Goal: Navigation & Orientation: Find specific page/section

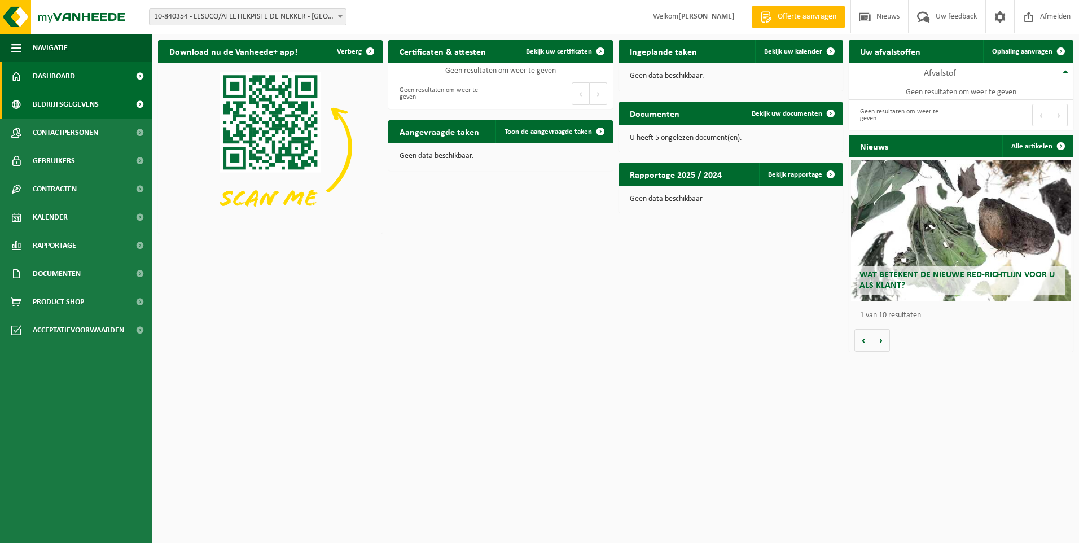
click at [99, 104] on link "Bedrijfsgegevens" at bounding box center [76, 104] width 152 height 28
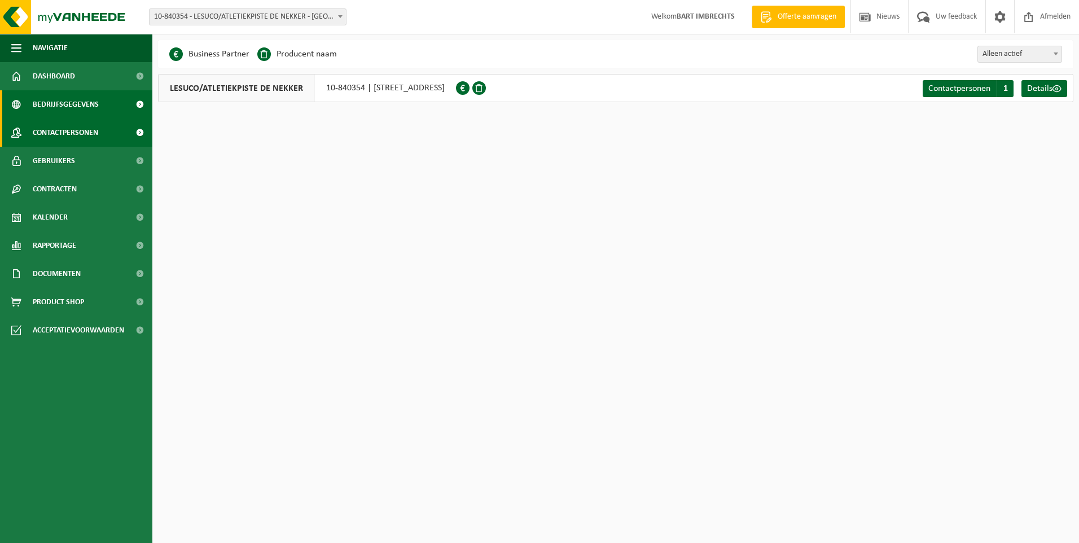
click at [77, 130] on span "Contactpersonen" at bounding box center [65, 133] width 65 height 28
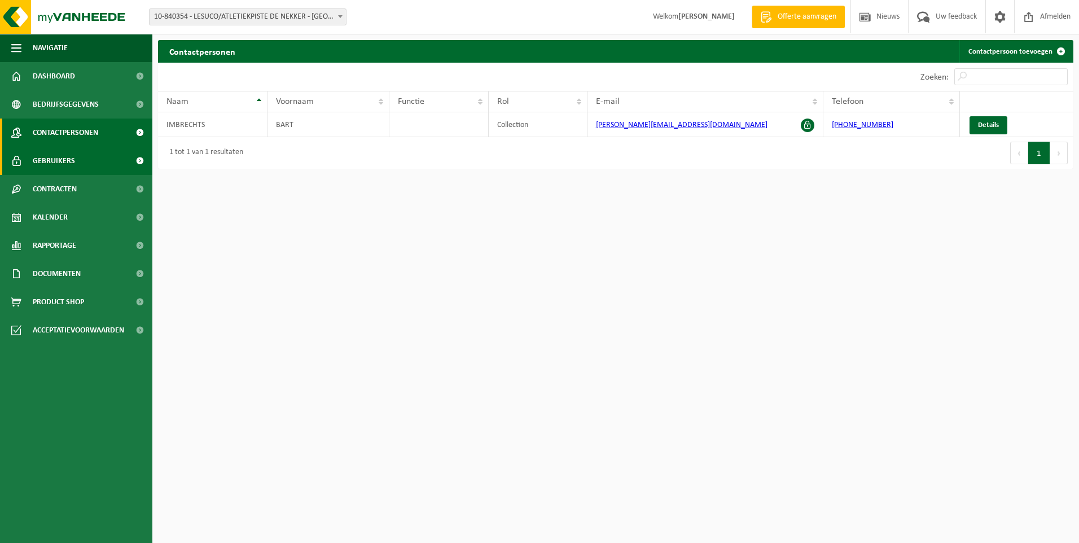
click at [67, 165] on span "Gebruikers" at bounding box center [54, 161] width 42 height 28
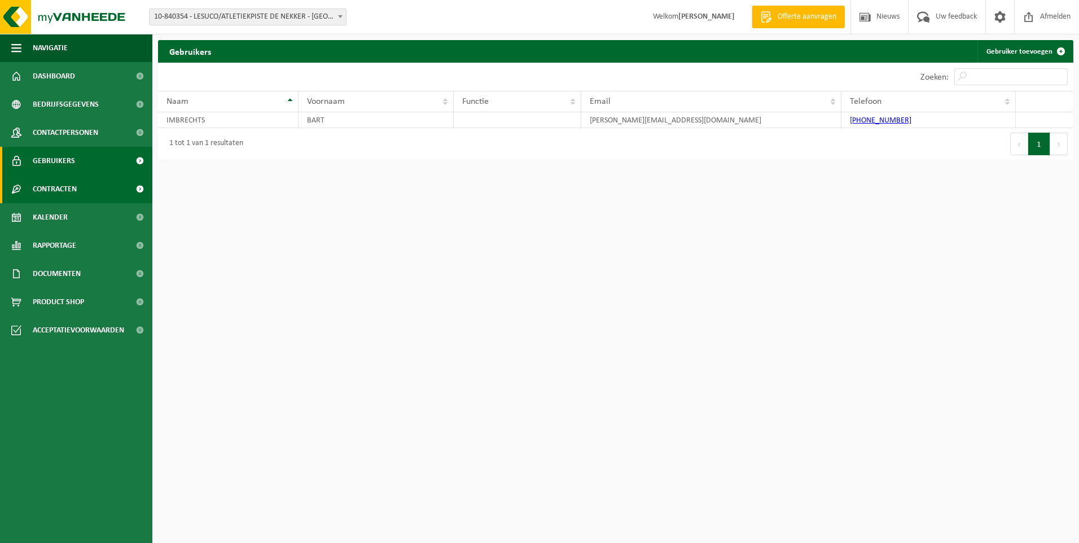
click at [71, 189] on span "Contracten" at bounding box center [55, 189] width 44 height 28
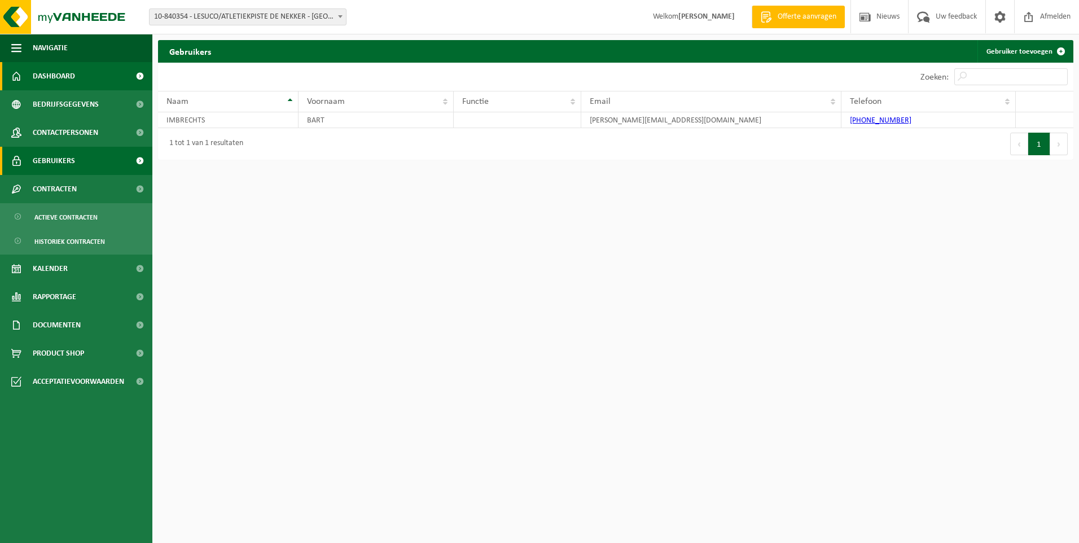
click at [51, 73] on span "Dashboard" at bounding box center [54, 76] width 42 height 28
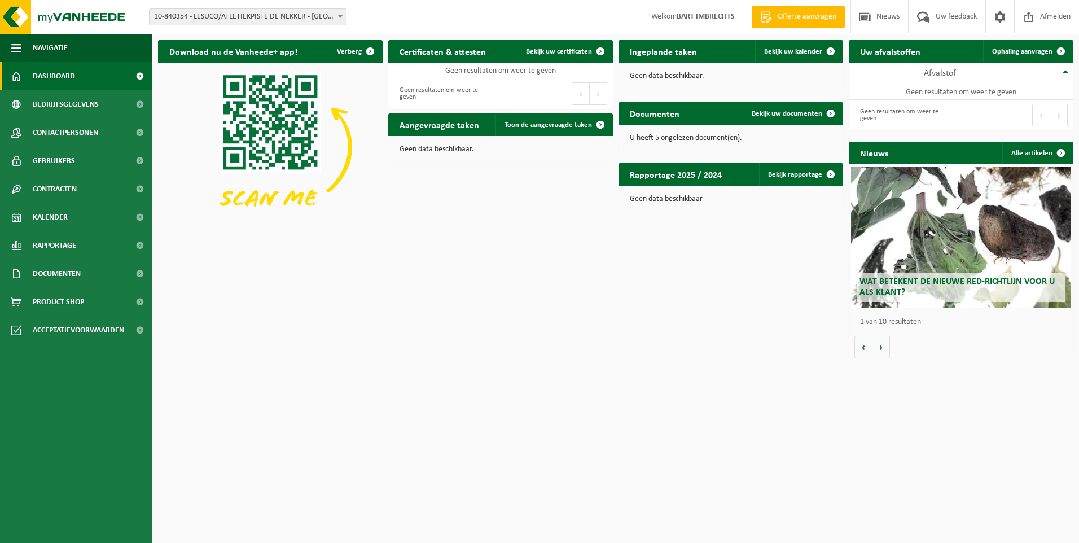
click at [924, 281] on span "Wat betekent de nieuwe RED-richtlijn voor u als klant?" at bounding box center [957, 287] width 195 height 20
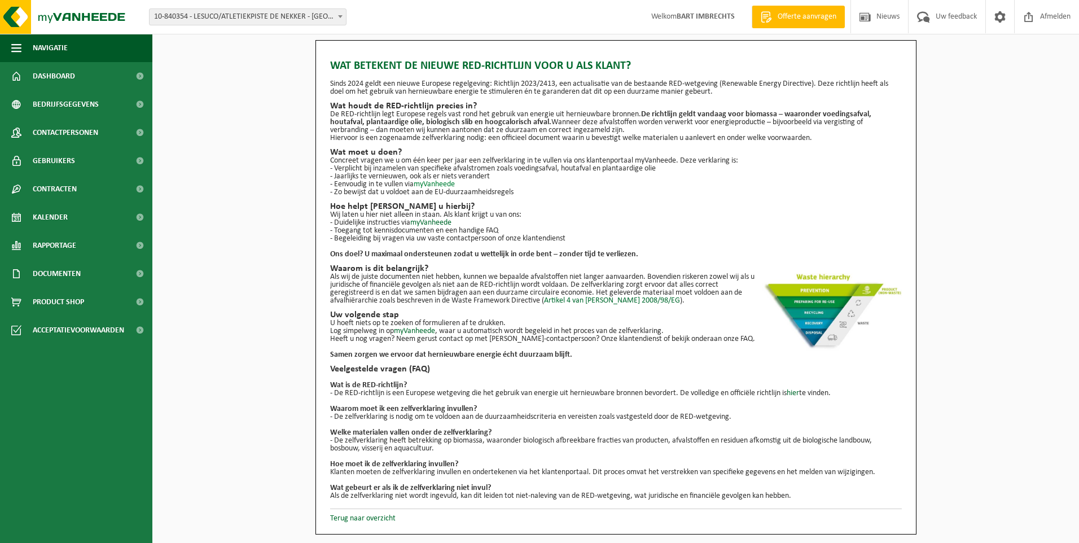
click at [434, 185] on link "myVanheede" at bounding box center [434, 184] width 41 height 8
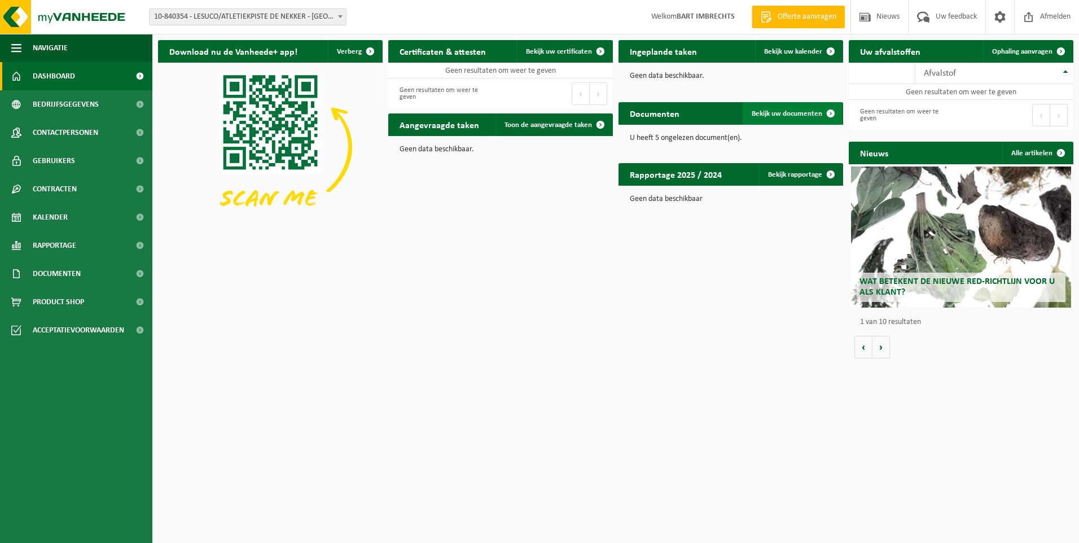
click at [781, 111] on span "Bekijk uw documenten" at bounding box center [787, 113] width 71 height 7
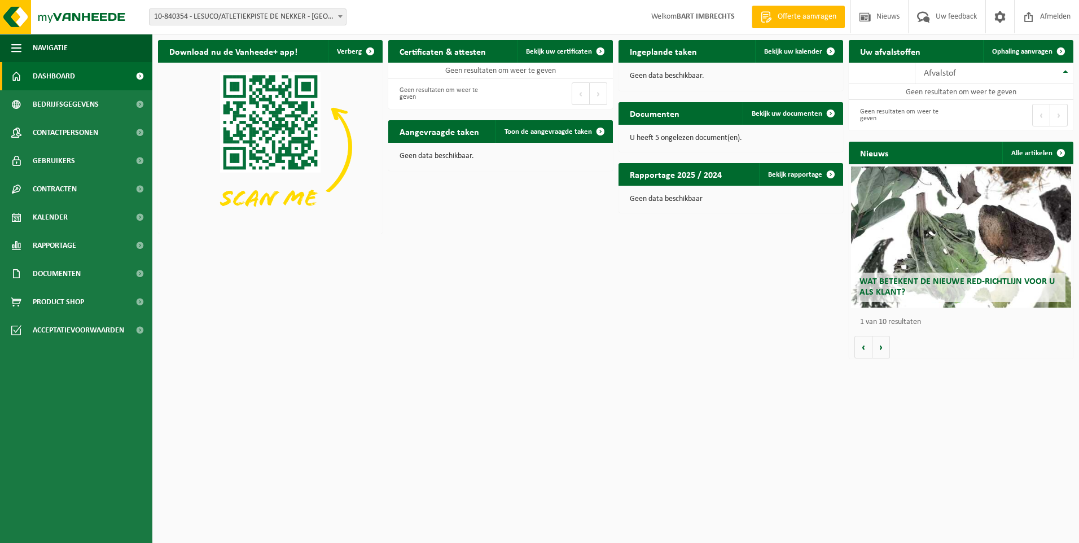
click at [805, 18] on span "Offerte aanvragen" at bounding box center [807, 16] width 64 height 11
